Goal: Task Accomplishment & Management: Use online tool/utility

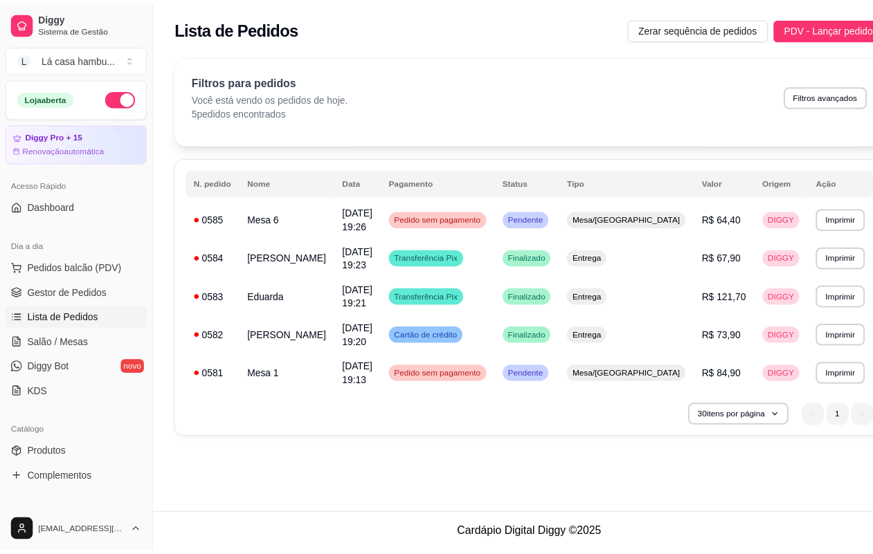
scroll to position [109, 0]
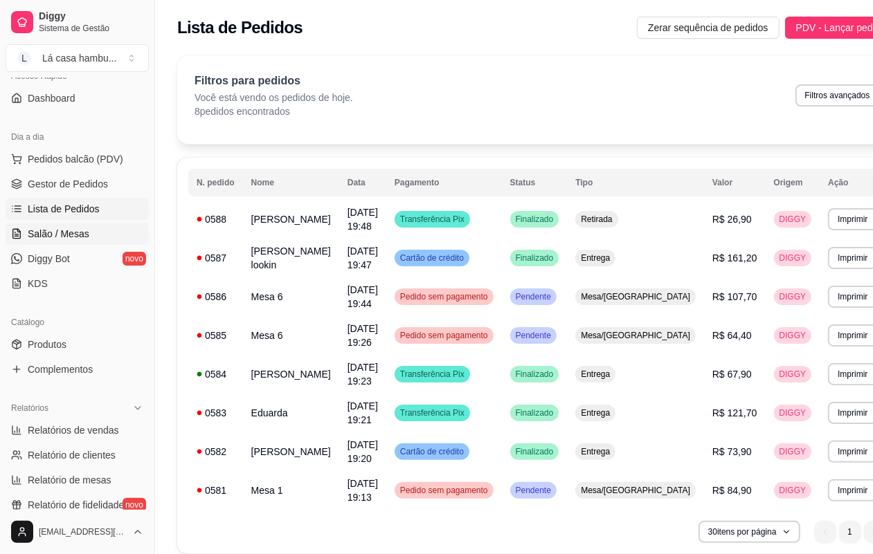
click at [42, 241] on link "Salão / Mesas" at bounding box center [77, 234] width 143 height 22
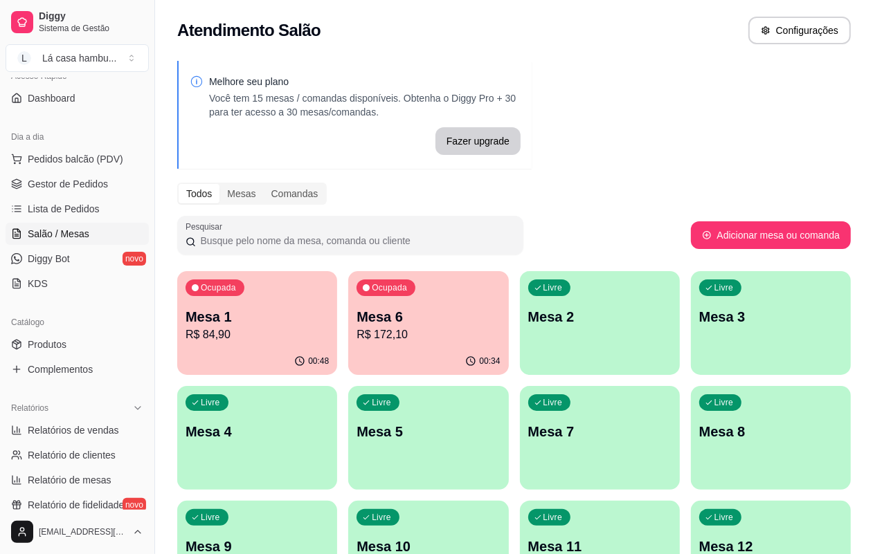
click at [230, 314] on p "Mesa 1" at bounding box center [256, 316] width 143 height 19
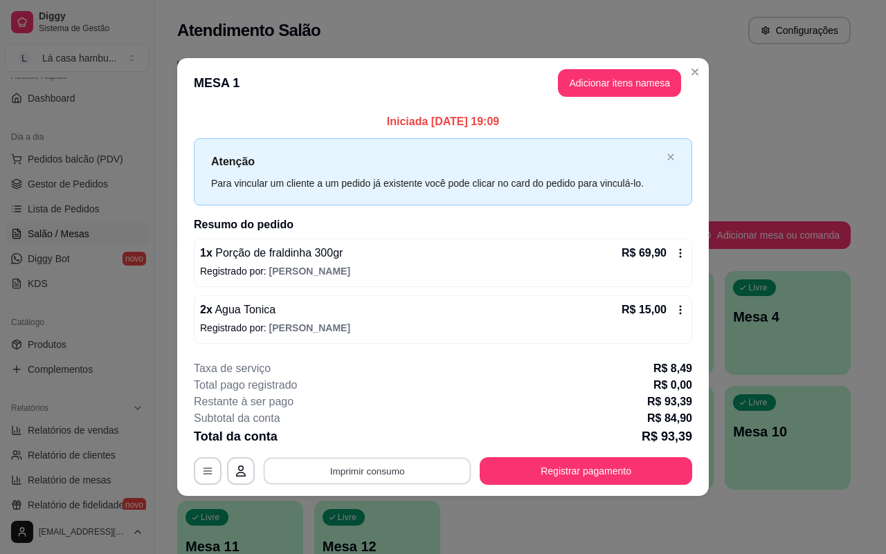
click at [399, 476] on button "Imprimir consumo" at bounding box center [368, 471] width 208 height 27
click at [386, 447] on button "IMPRESSORA" at bounding box center [371, 439] width 97 height 21
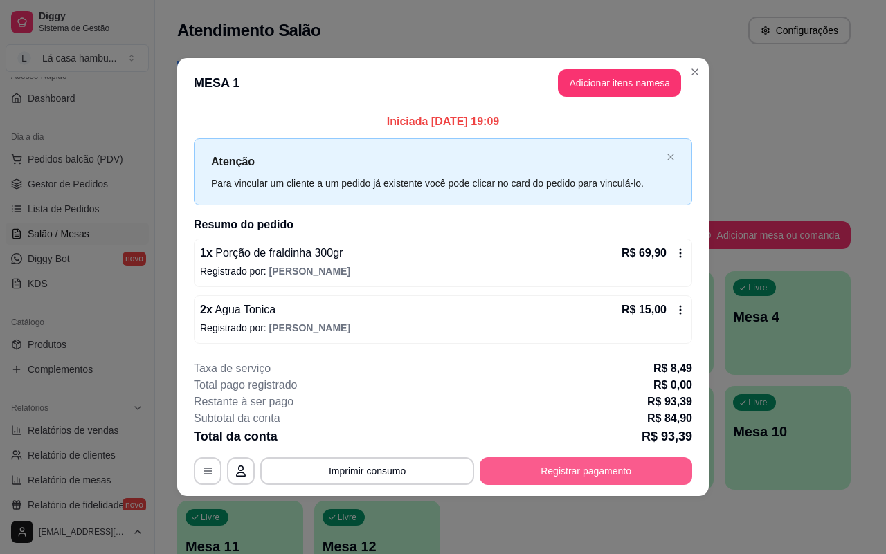
click at [558, 471] on button "Registrar pagamento" at bounding box center [586, 471] width 212 height 28
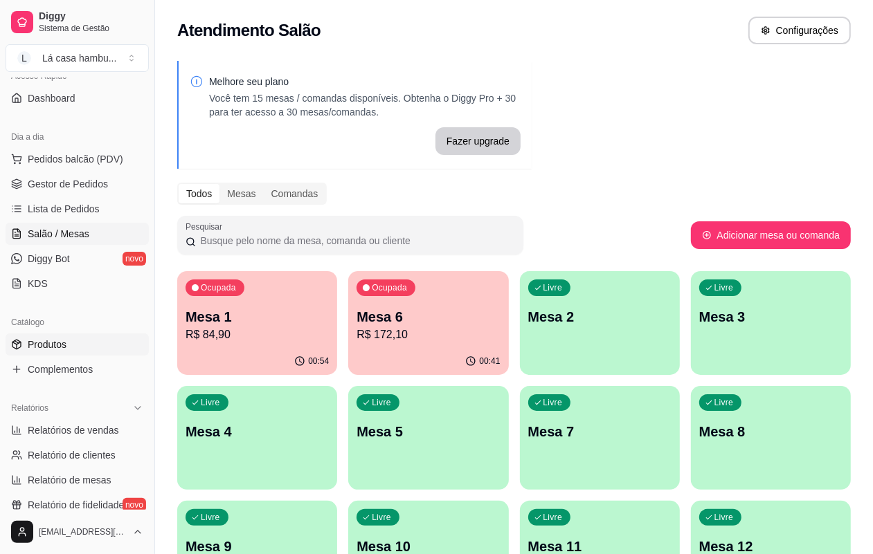
click at [59, 346] on span "Produtos" at bounding box center [47, 345] width 39 height 14
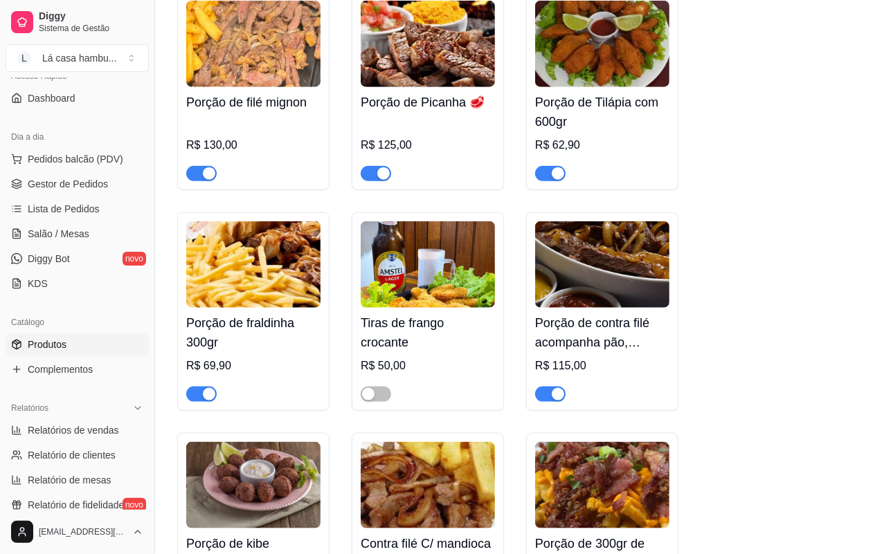
scroll to position [952, 0]
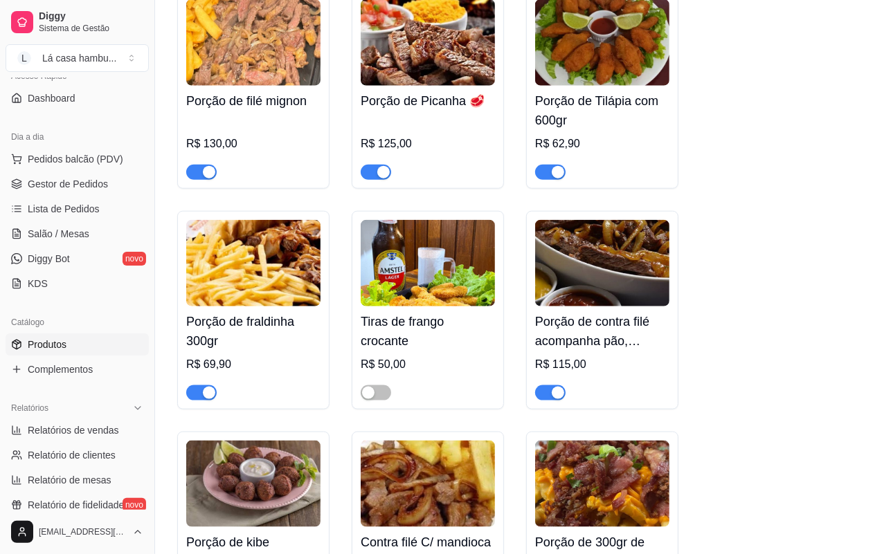
click at [554, 179] on div "button" at bounding box center [558, 172] width 12 height 12
click at [66, 237] on span "Salão / Mesas" at bounding box center [59, 234] width 62 height 14
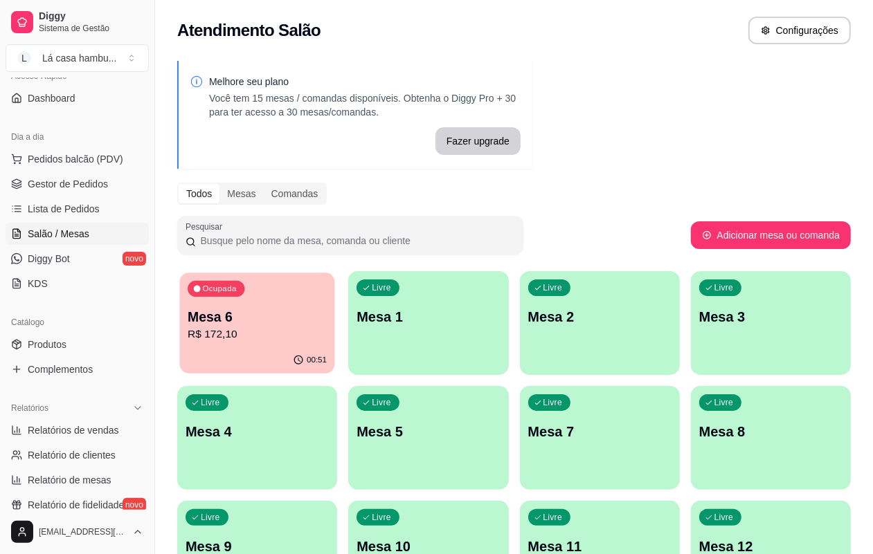
click at [263, 329] on p "R$ 172,10" at bounding box center [257, 335] width 139 height 16
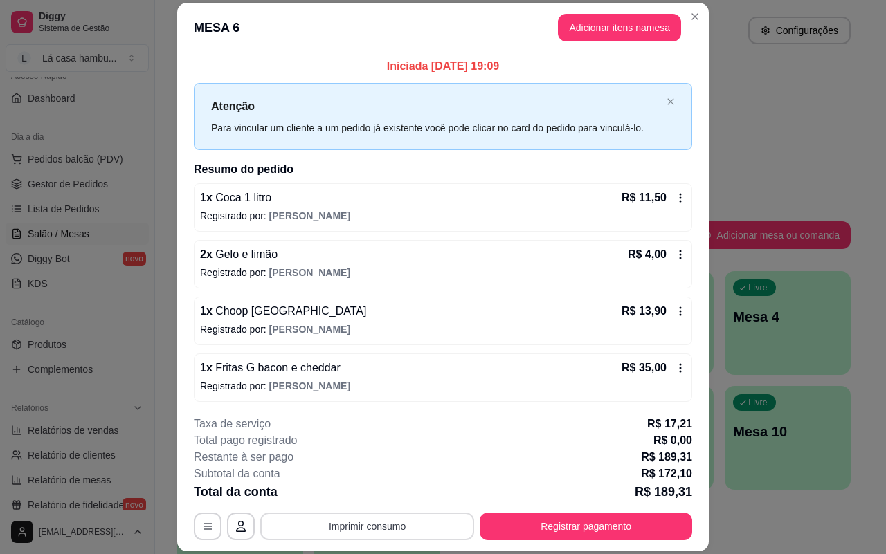
click at [347, 527] on button "Imprimir consumo" at bounding box center [367, 527] width 214 height 28
click at [354, 491] on button "IMPRESSORA" at bounding box center [364, 494] width 97 height 21
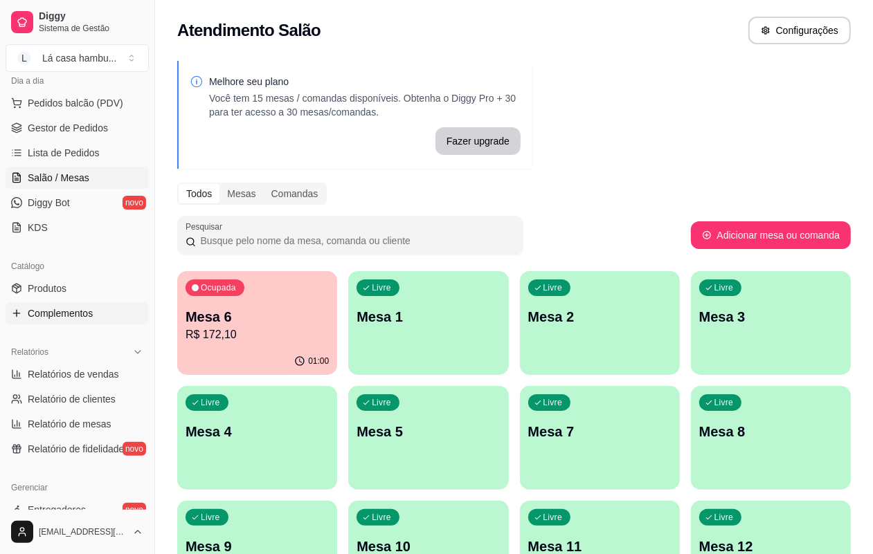
scroll to position [195, 0]
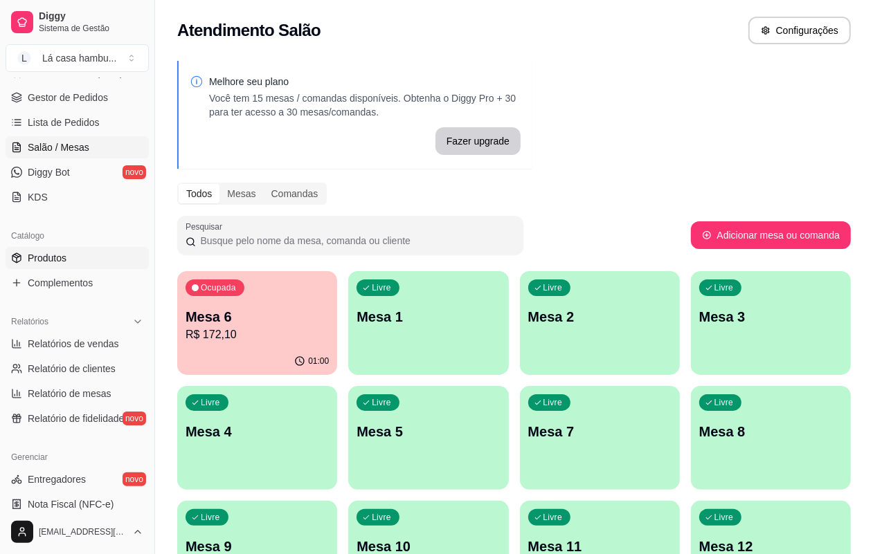
click at [114, 261] on link "Produtos" at bounding box center [77, 258] width 143 height 22
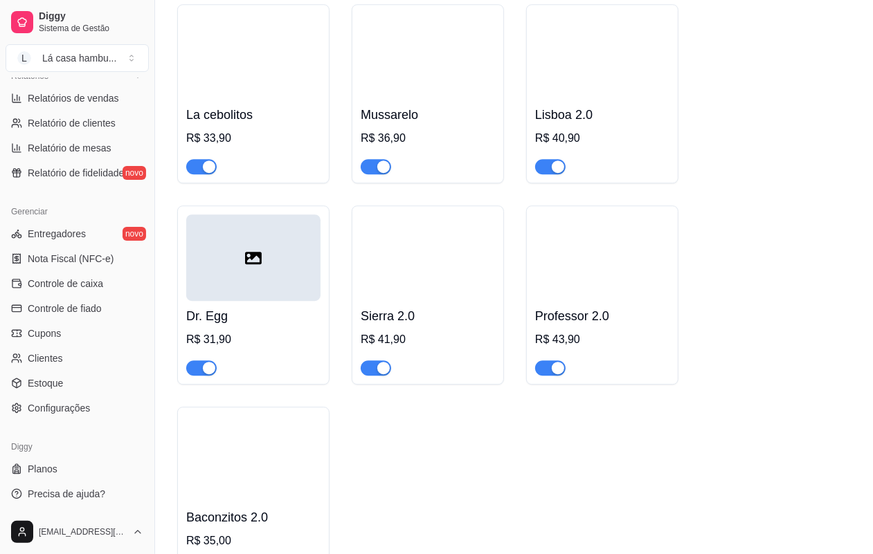
scroll to position [2509, 0]
